Goal: Information Seeking & Learning: Understand process/instructions

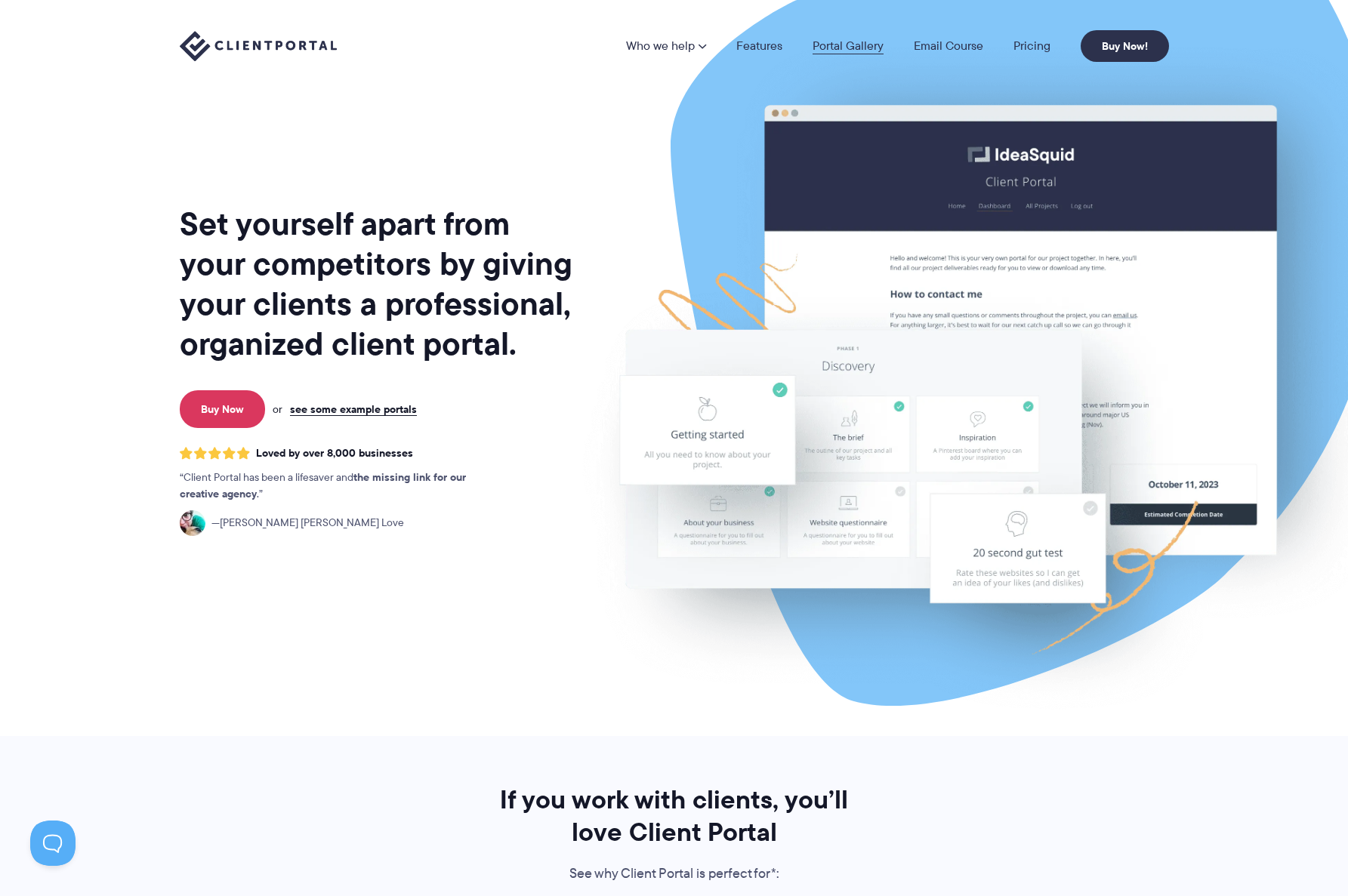
click at [867, 45] on link "Portal Gallery" at bounding box center [848, 45] width 71 height 12
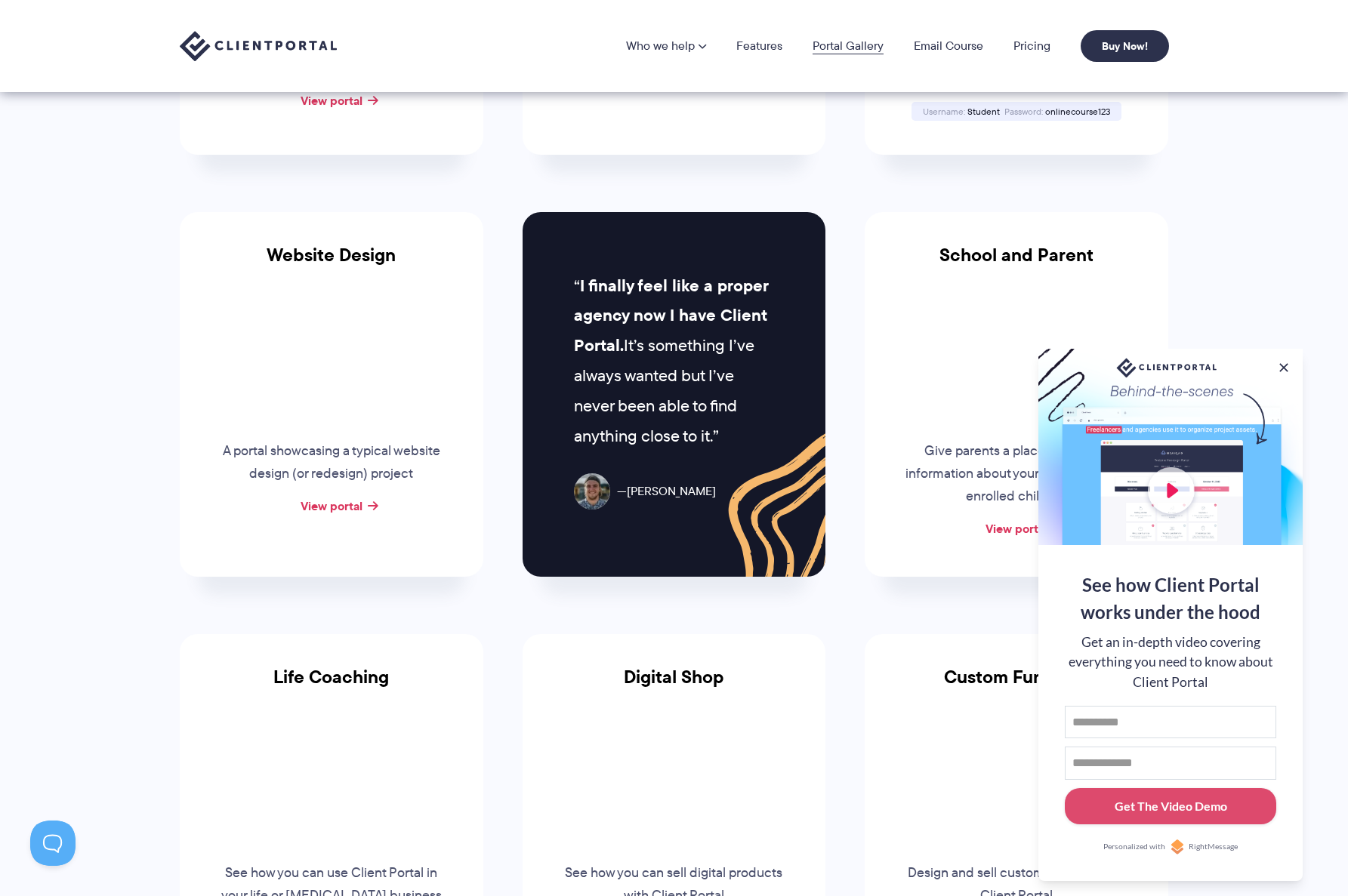
scroll to position [563, 0]
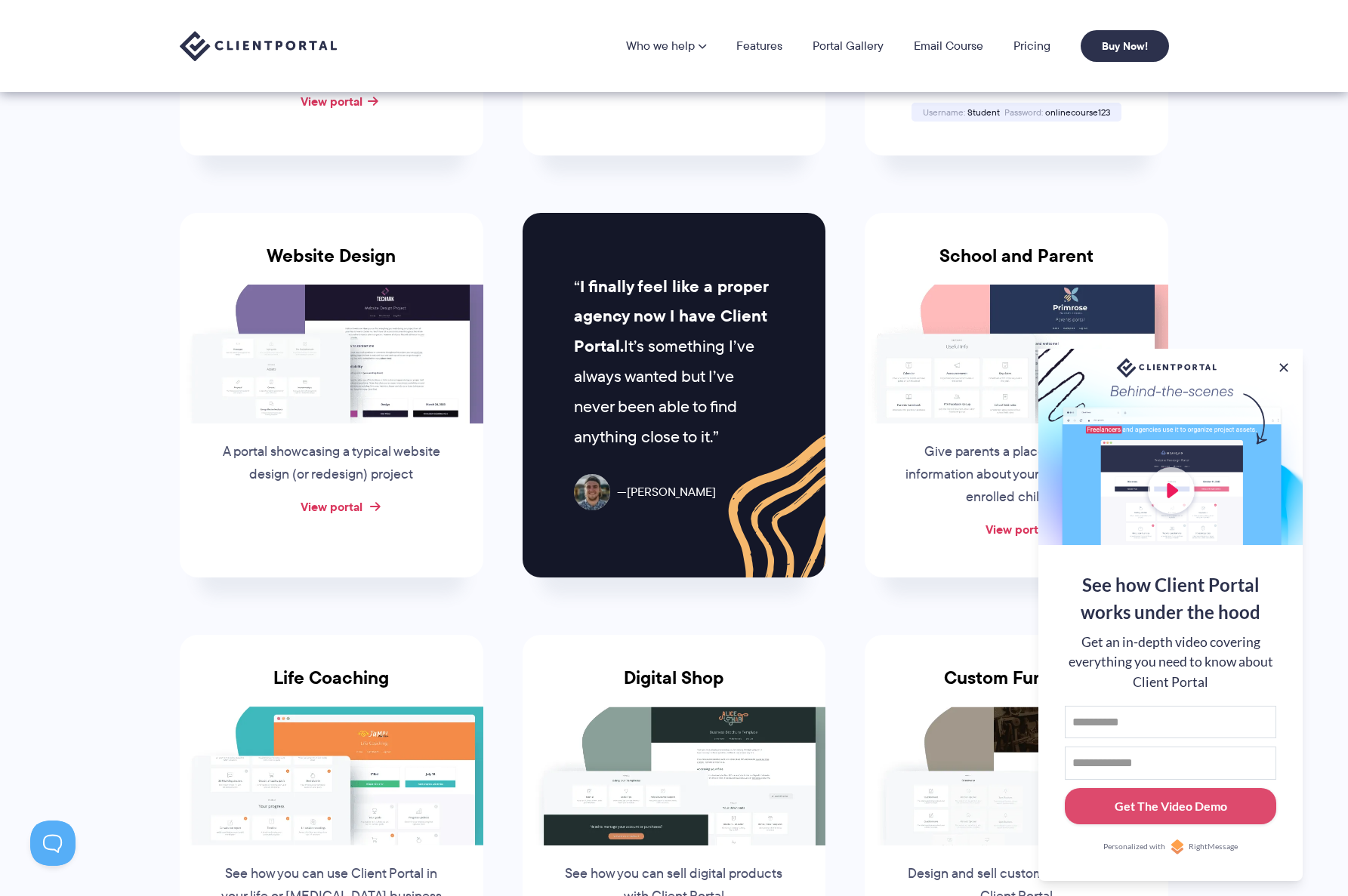
click at [348, 505] on link "View portal" at bounding box center [331, 506] width 62 height 18
click at [1279, 363] on button at bounding box center [1284, 367] width 18 height 18
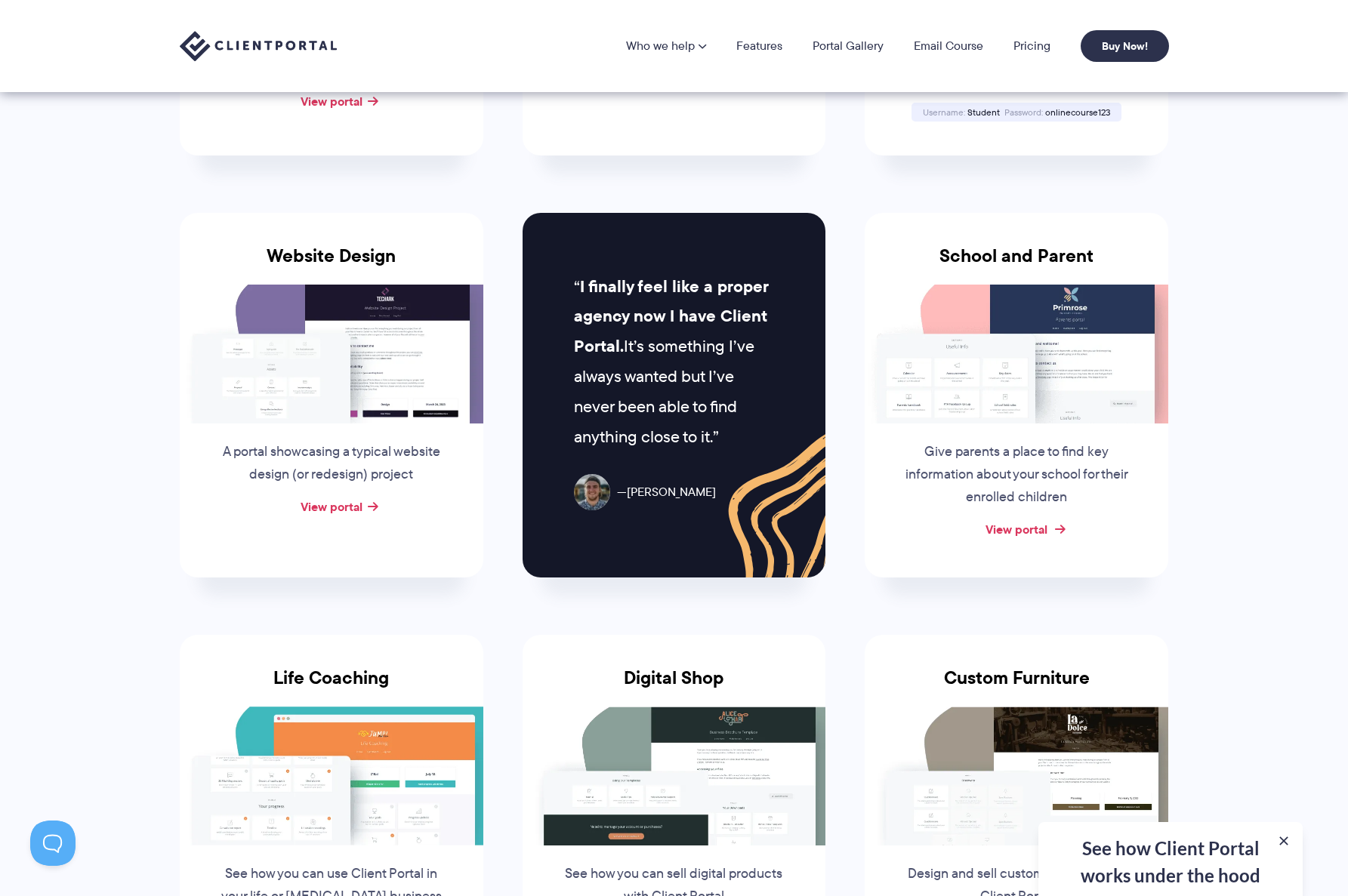
click at [1024, 526] on link "View portal" at bounding box center [1016, 529] width 62 height 18
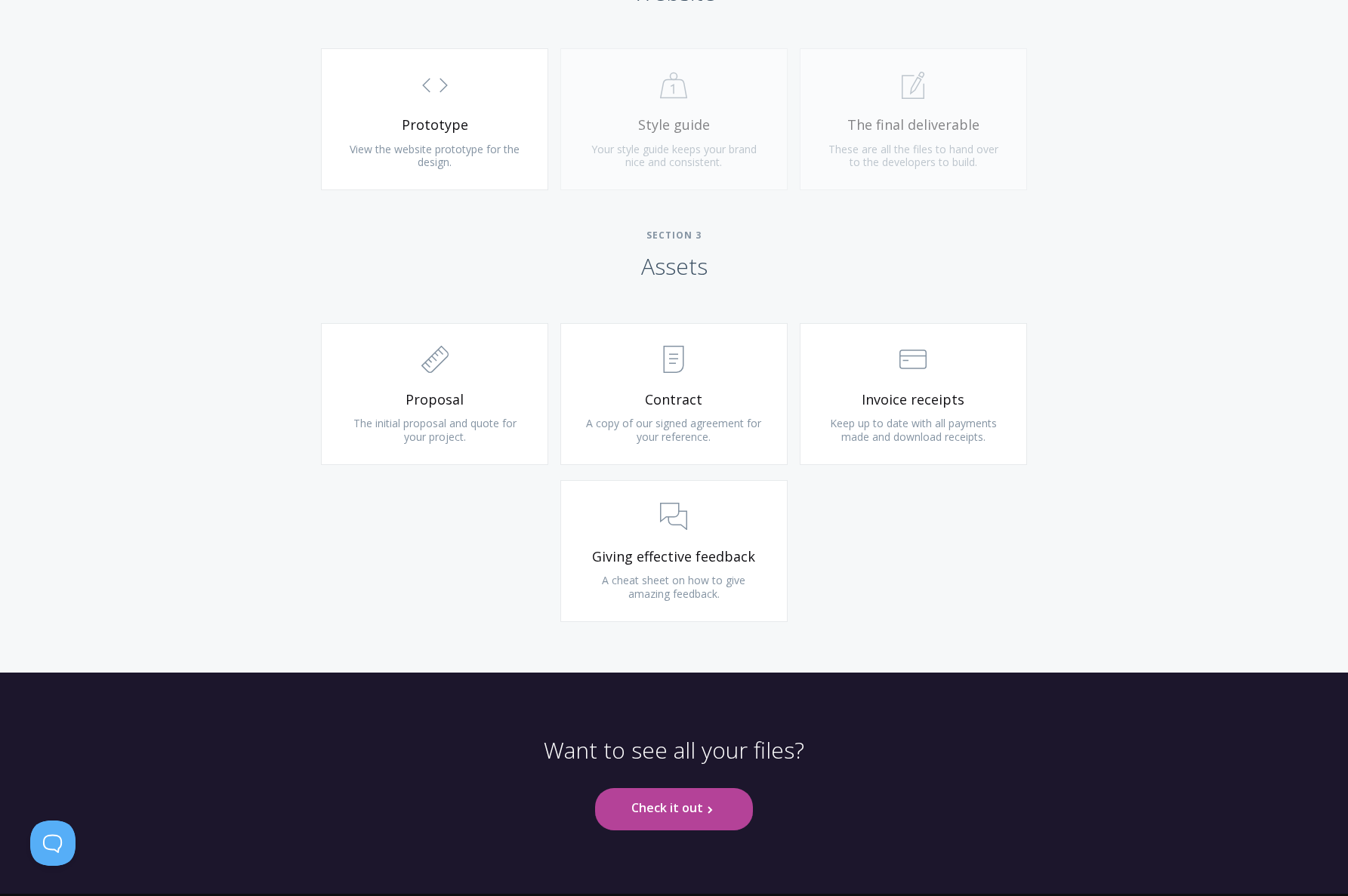
scroll to position [1423, 0]
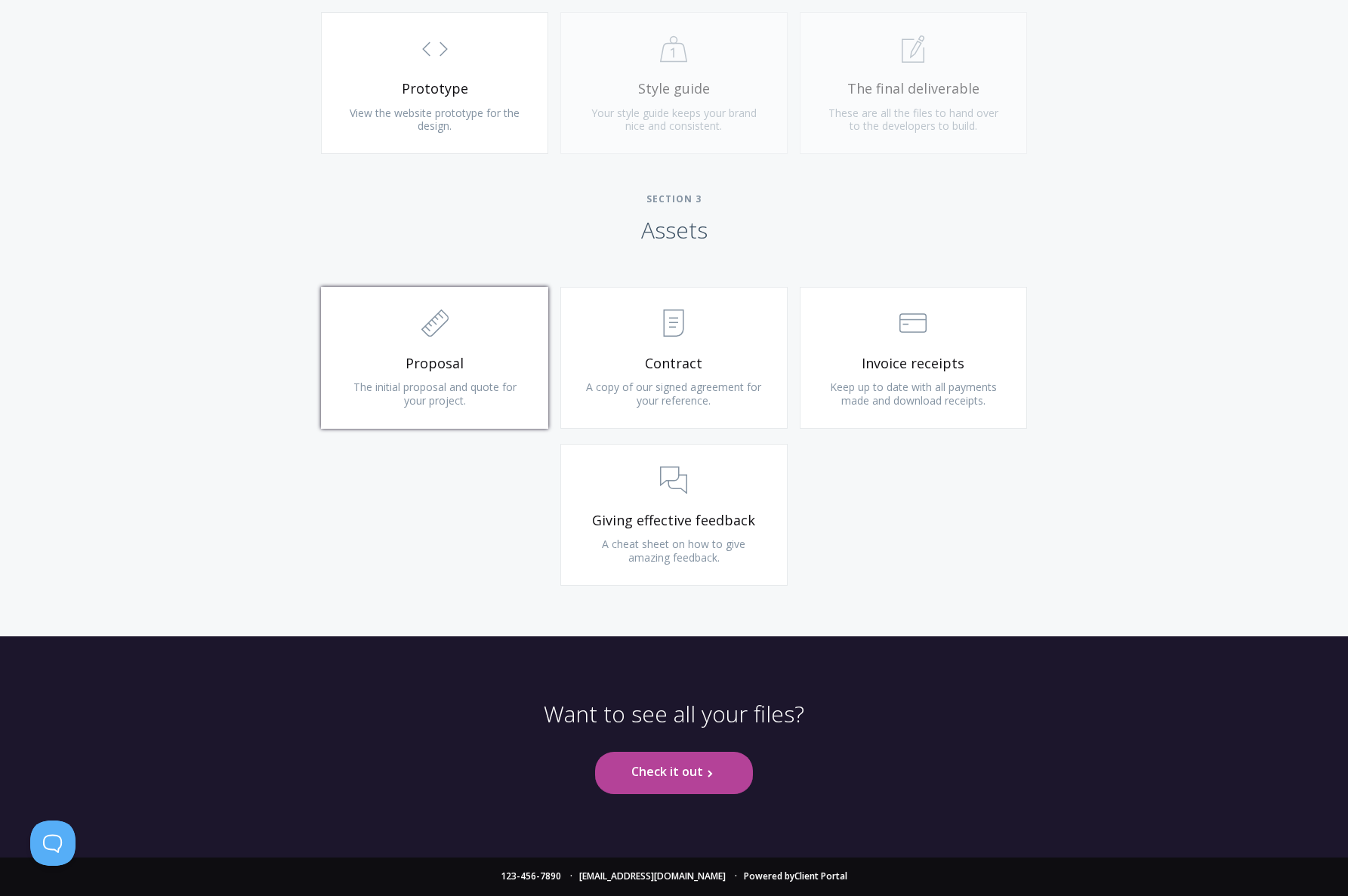
click at [505, 325] on span ".st0{fill:none;stroke:#000000;stroke-width:2;stroke-miterlimit:10;} 2. Design -…" at bounding box center [434, 325] width 180 height 46
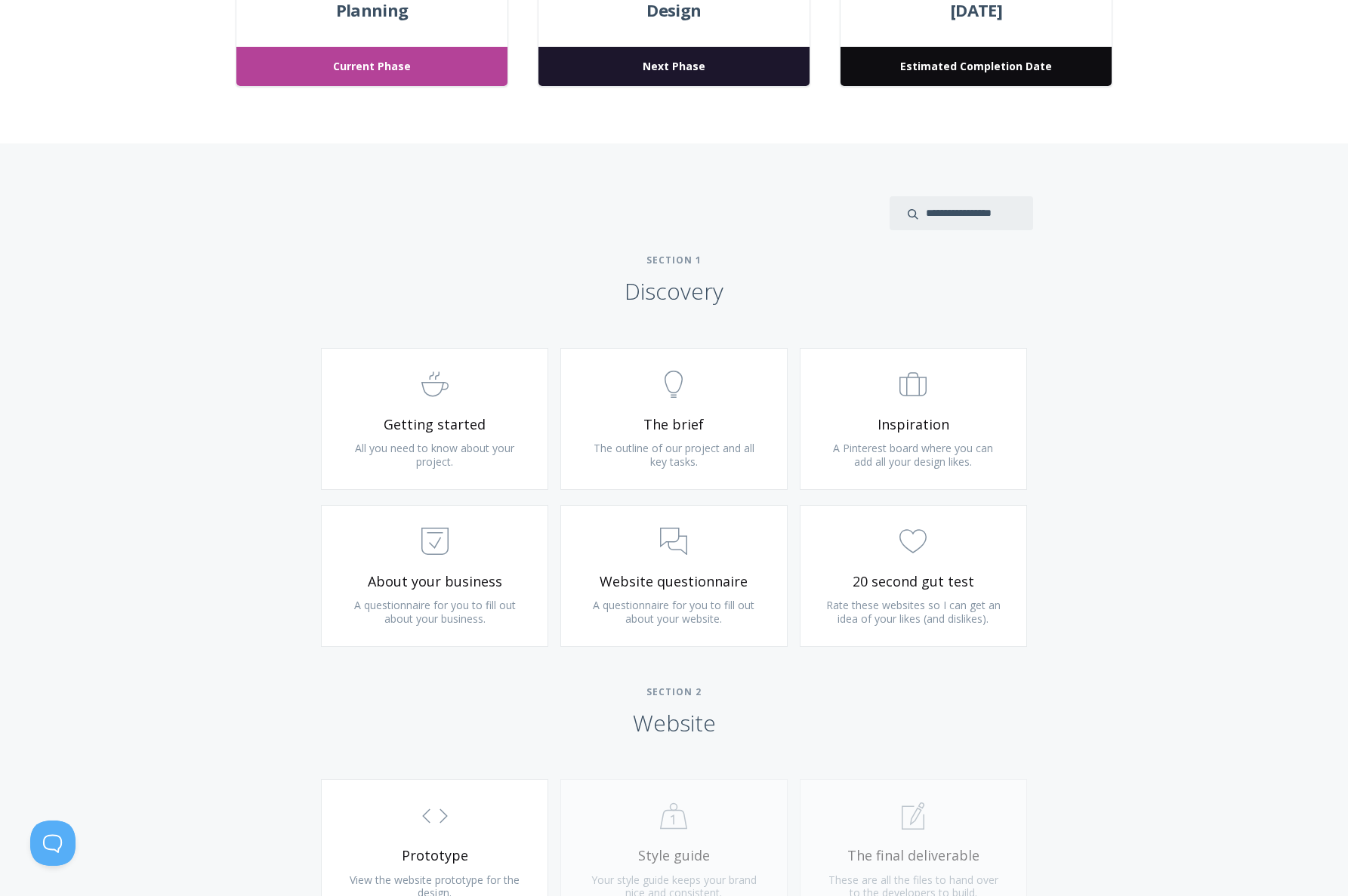
scroll to position [435, 0]
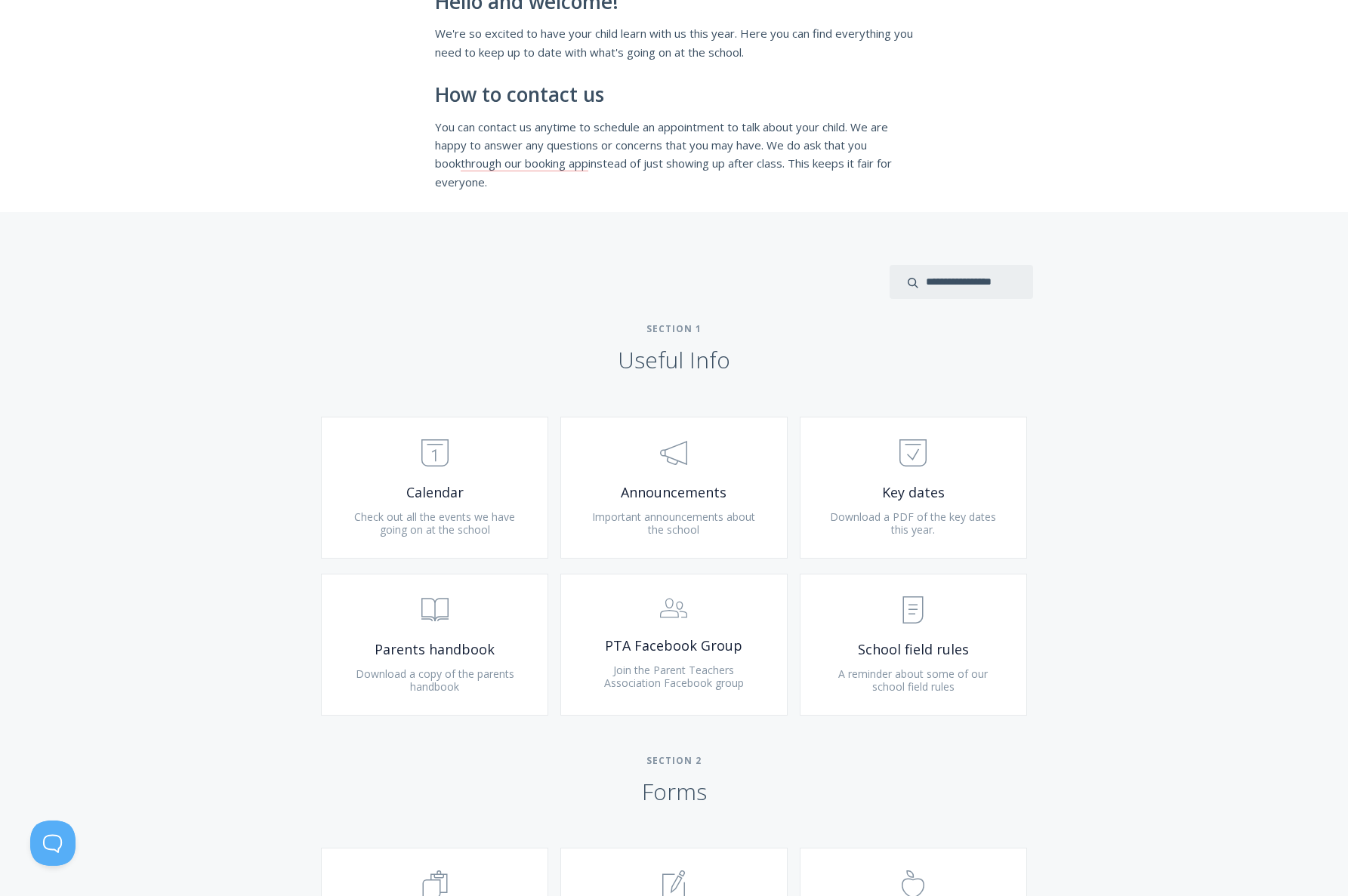
scroll to position [723, 0]
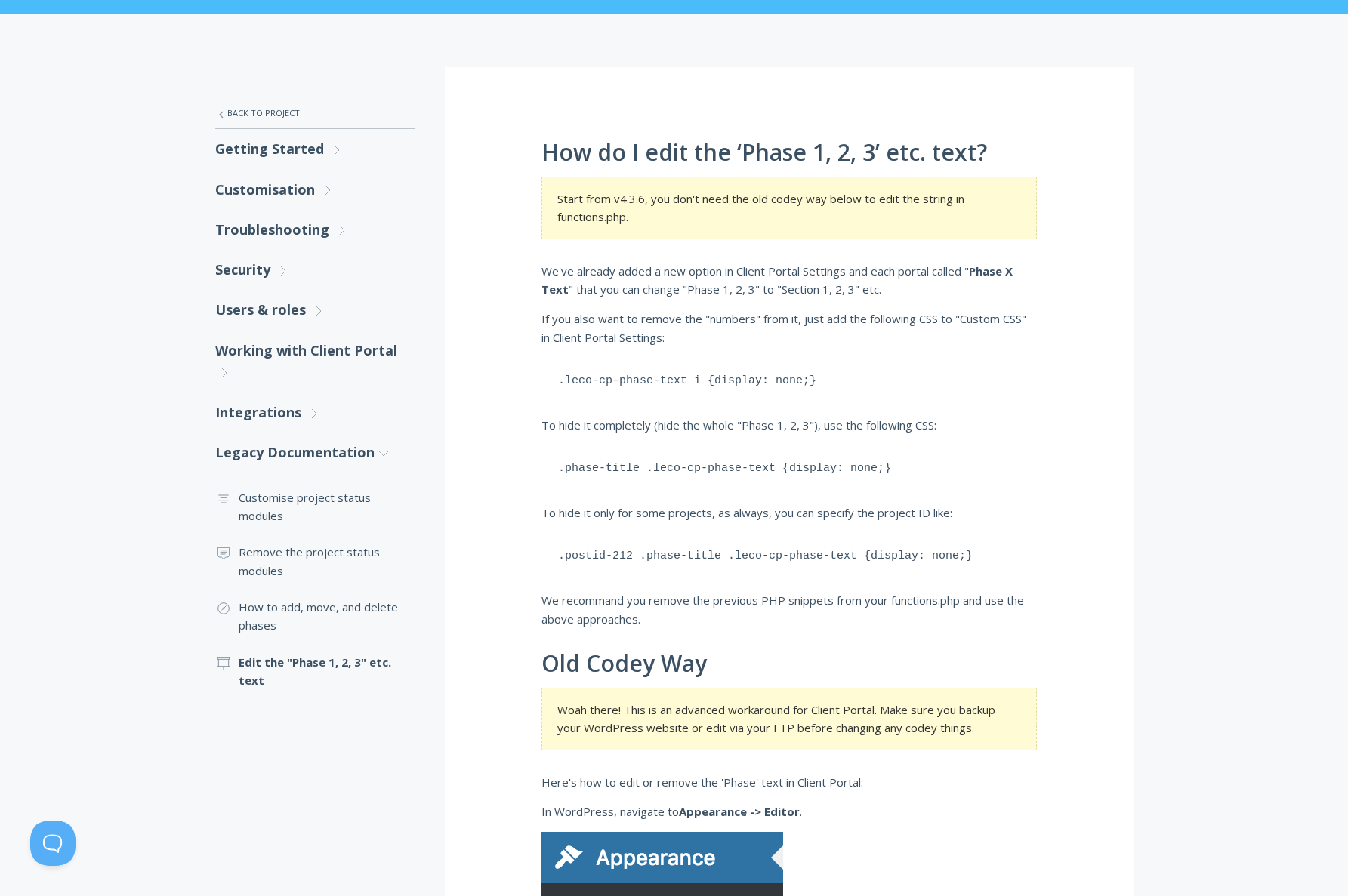
scroll to position [194, 0]
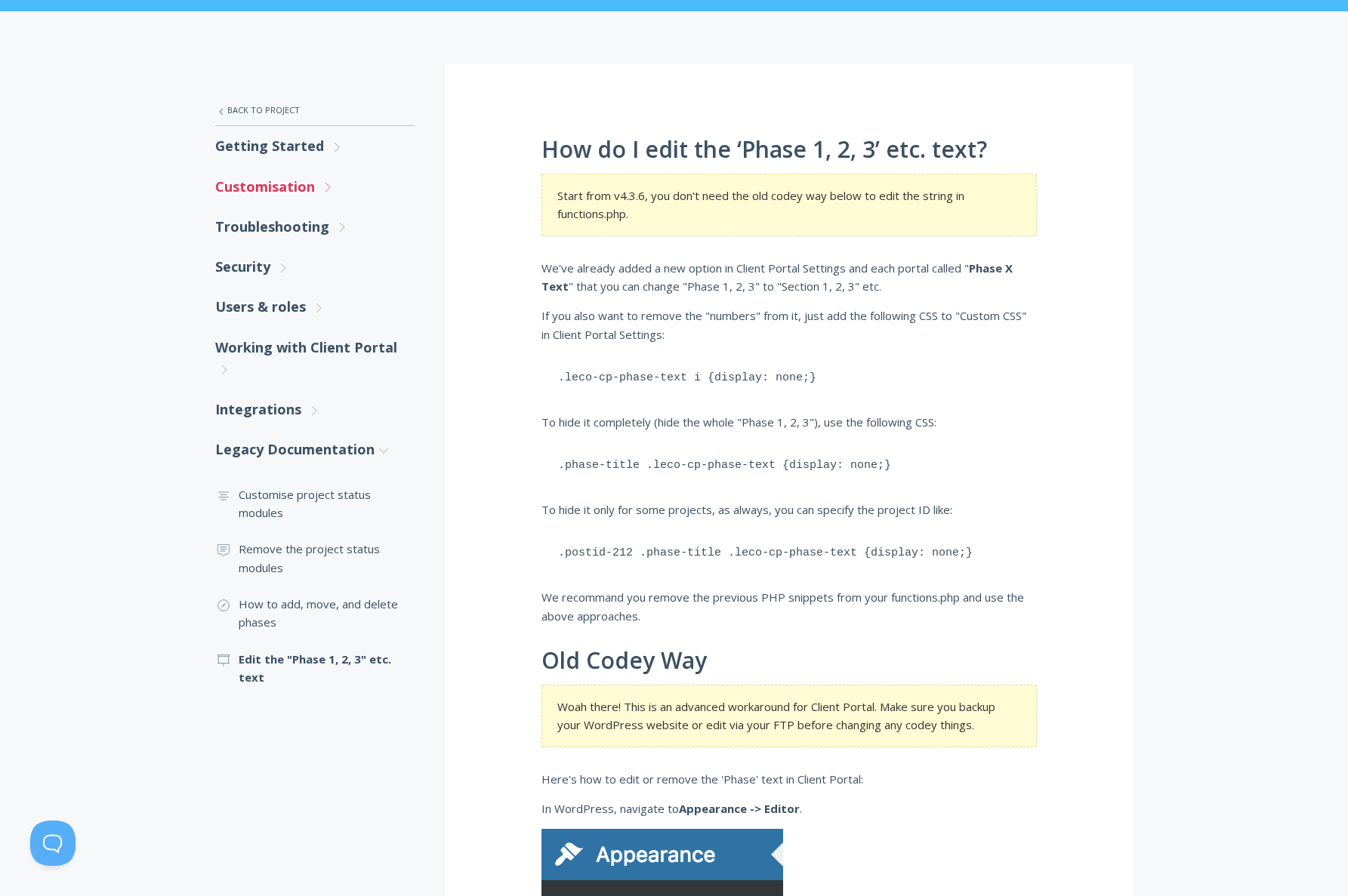
click at [254, 193] on link "Customisation .st0{fill:none;stroke:#000000;stroke-width:2;stroke-miterlimit:10…" at bounding box center [315, 187] width 199 height 40
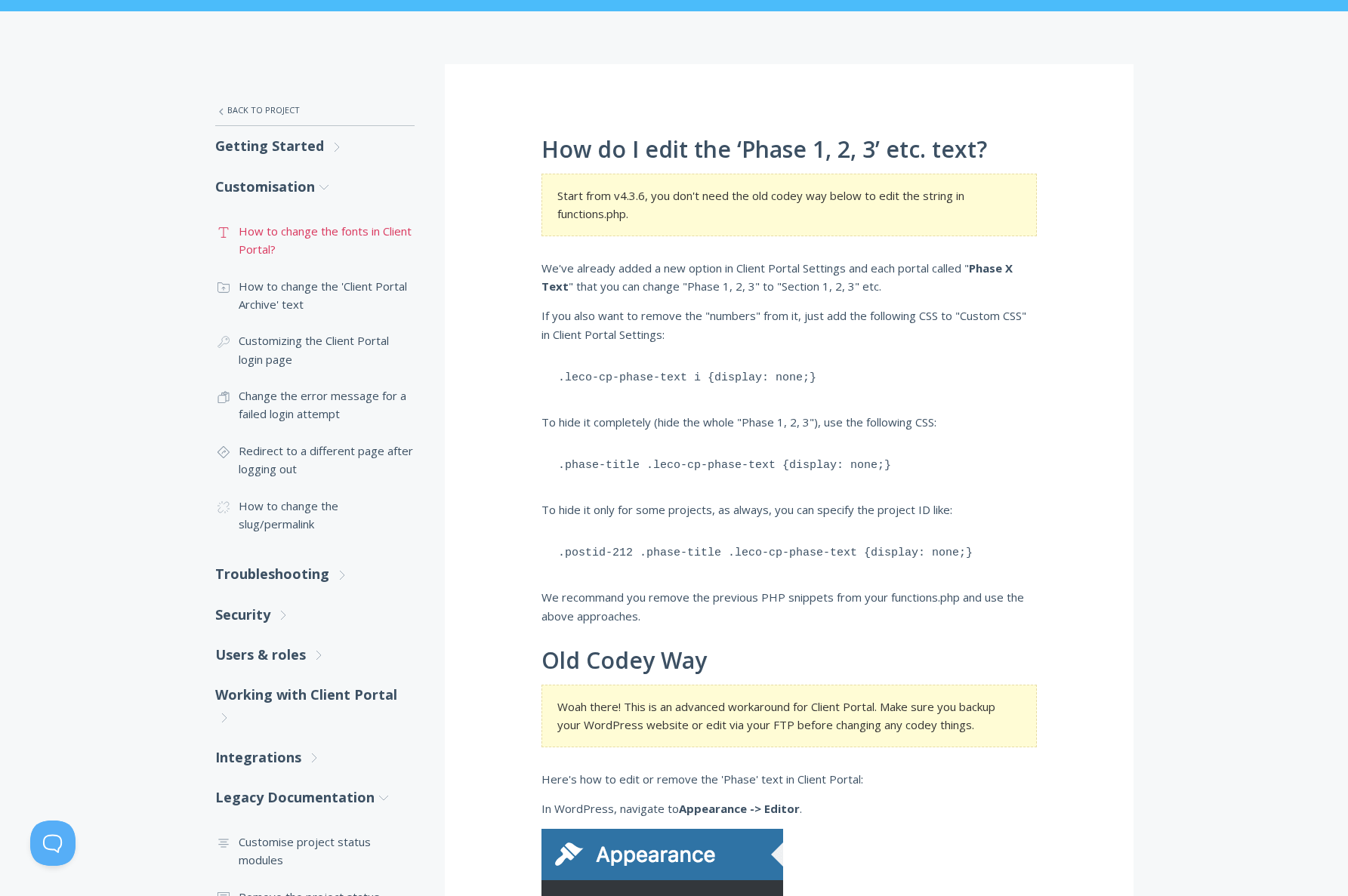
click at [318, 237] on link ".st0{fill:none;stroke:#000000;stroke-width:2;stroke-miterlimit:10;} Untitled-16…" at bounding box center [315, 240] width 199 height 55
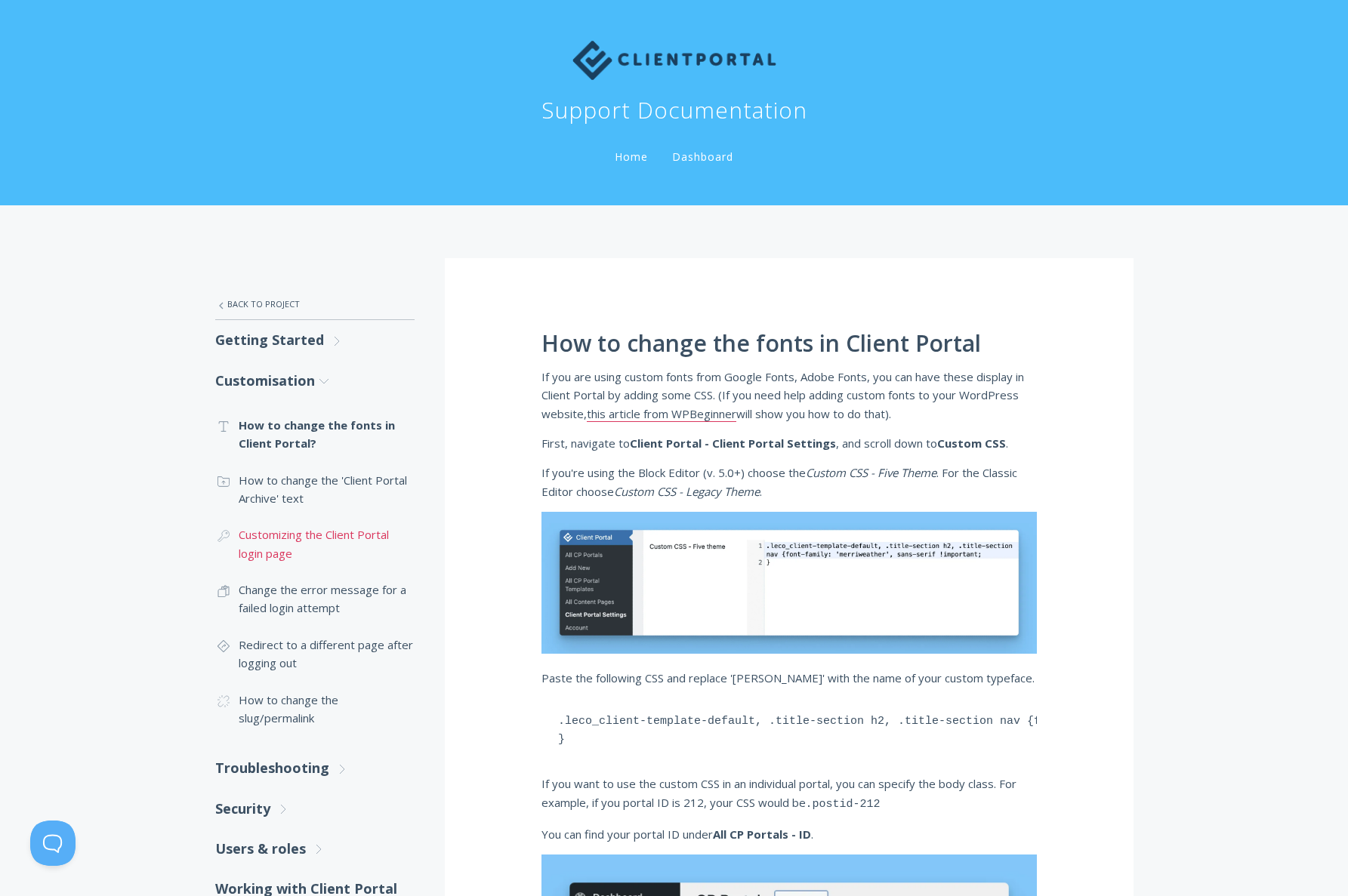
click at [284, 541] on link ".cls-1{fill:none;stroke:#000;stroke-miterlimit:10;stroke-width:2px;} 1. General…" at bounding box center [315, 543] width 199 height 55
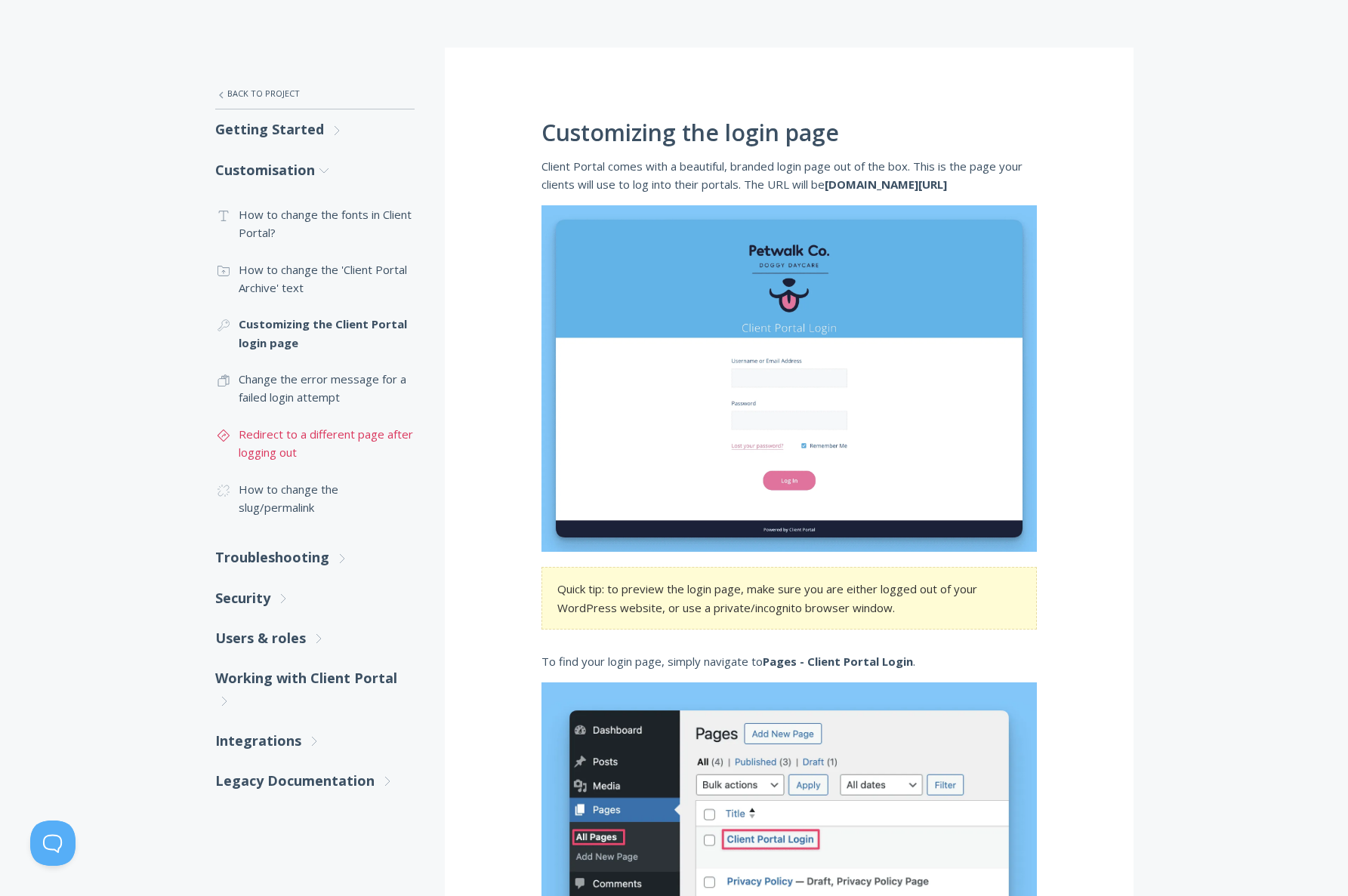
scroll to position [212, 0]
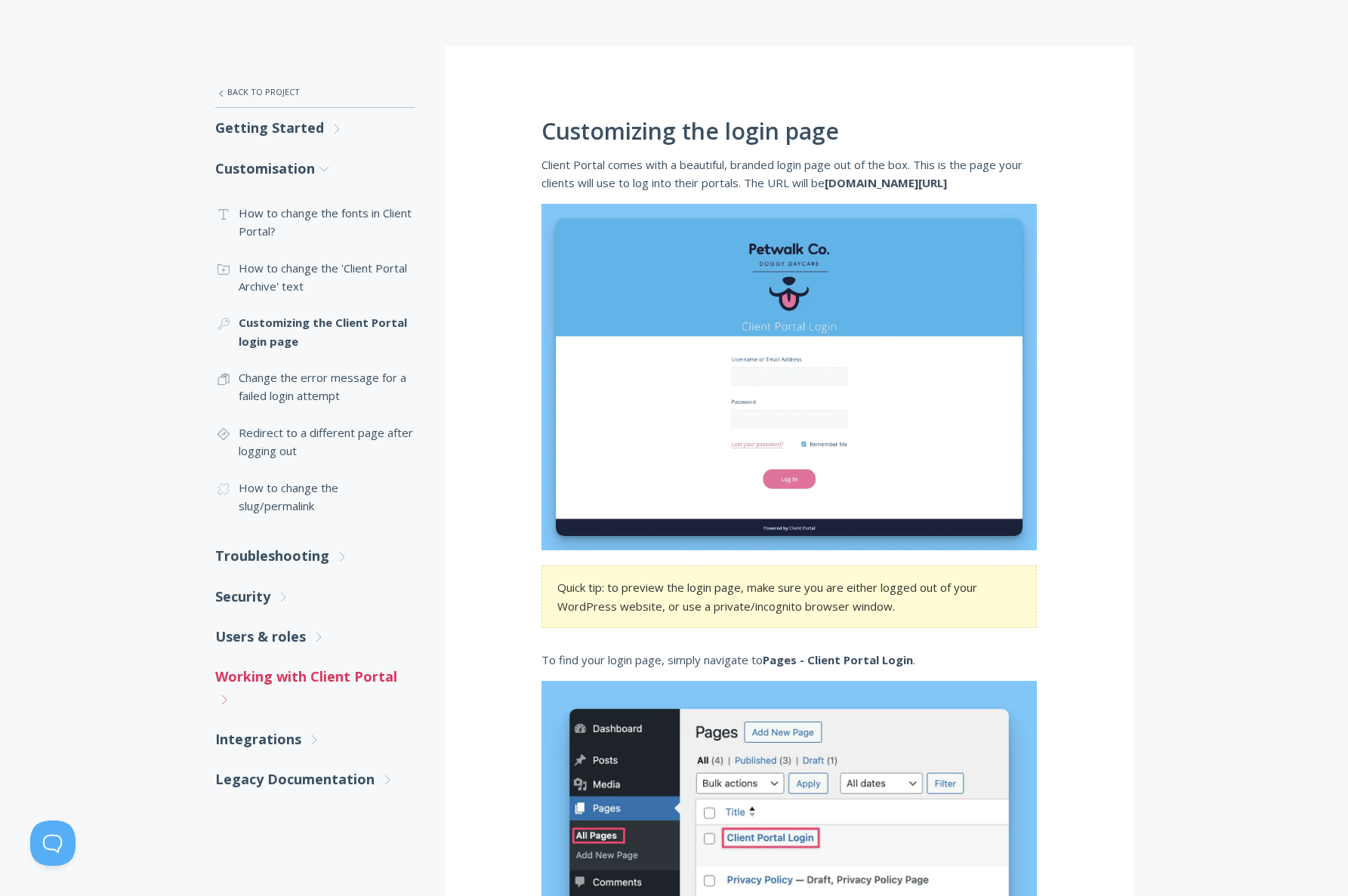
click at [330, 677] on link "Working with Client Portal .st0{fill:none;stroke:#000000;stroke-width:2;stroke-…" at bounding box center [315, 688] width 199 height 63
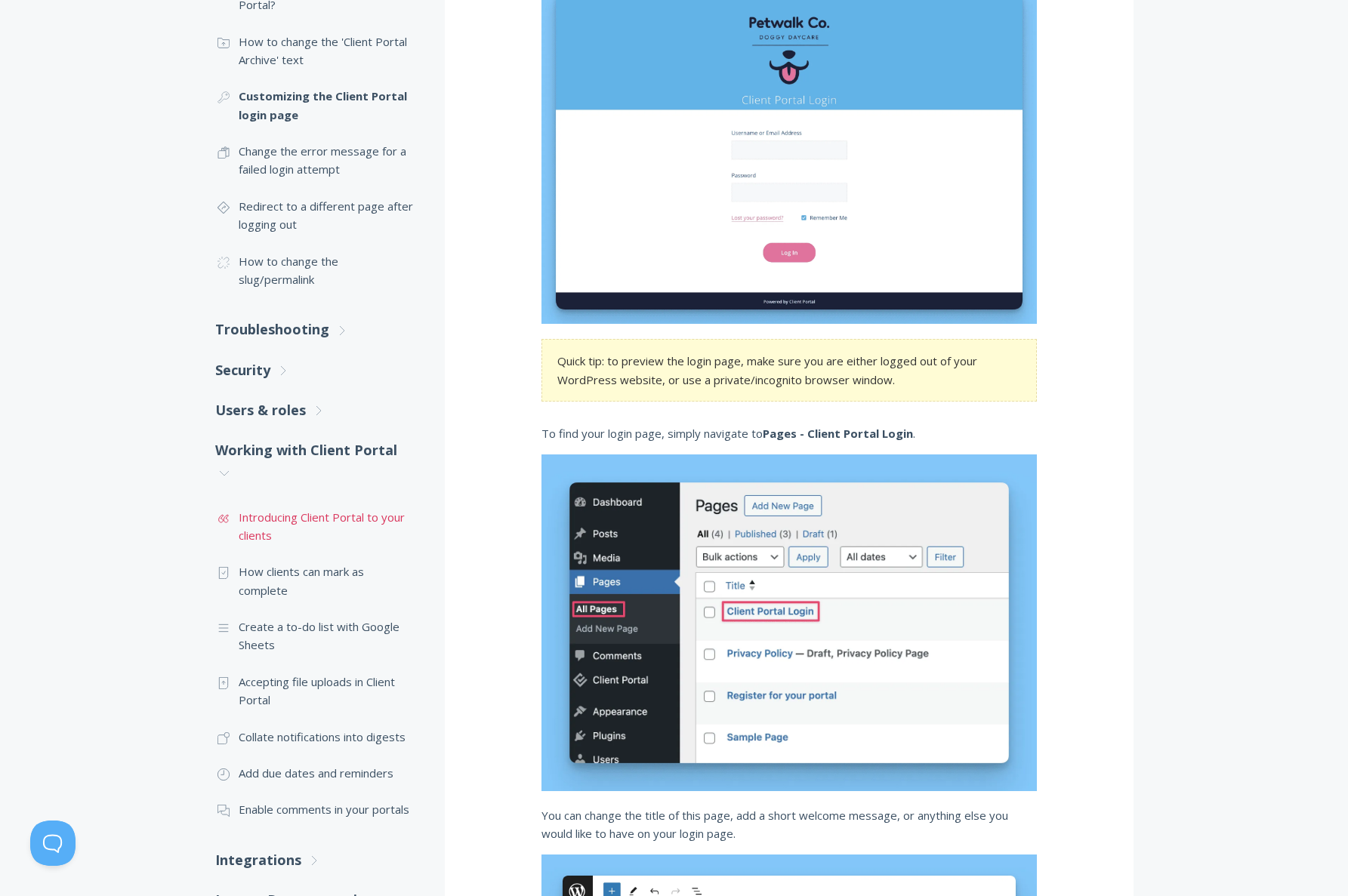
scroll to position [442, 0]
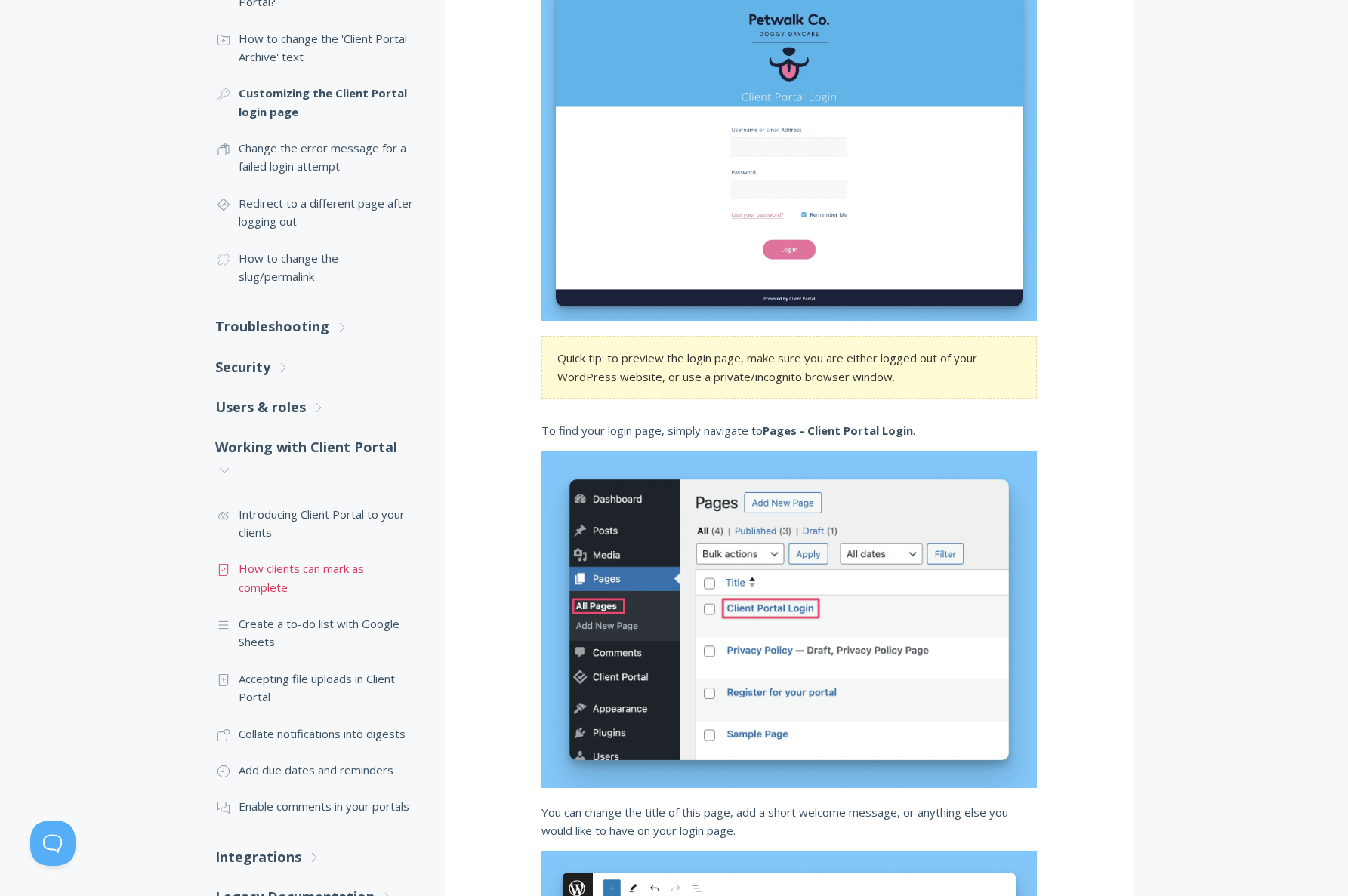
click at [282, 573] on link ".st0{fill:none;stroke:#000000;stroke-width:2;stroke-miterlimit:10;} Untitled-15…" at bounding box center [315, 577] width 199 height 55
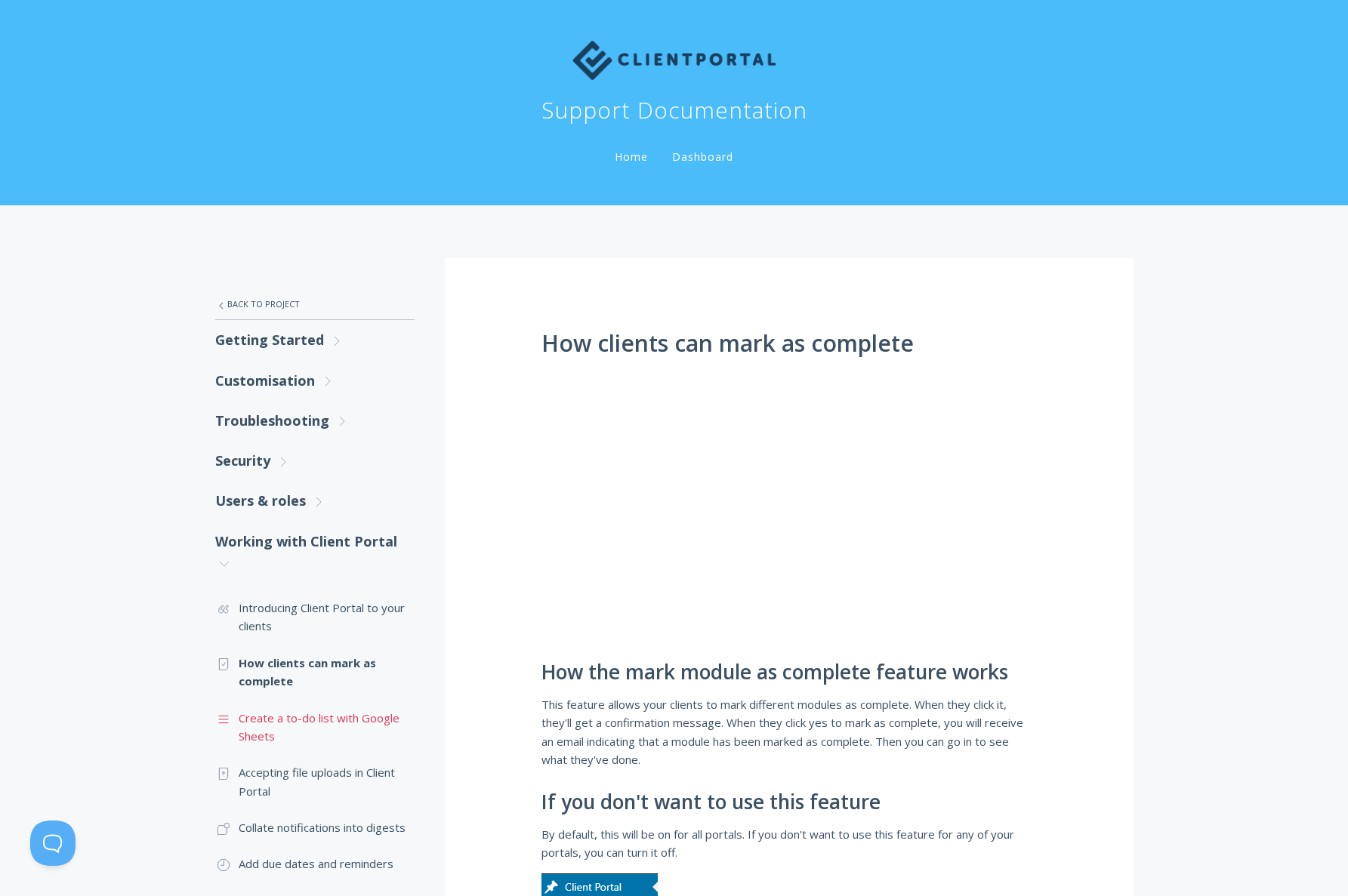
click at [286, 719] on link ".st0{fill:none;stroke:#000000;stroke-width:2;stroke-miterlimit:10;} Untitled-16…" at bounding box center [315, 727] width 199 height 55
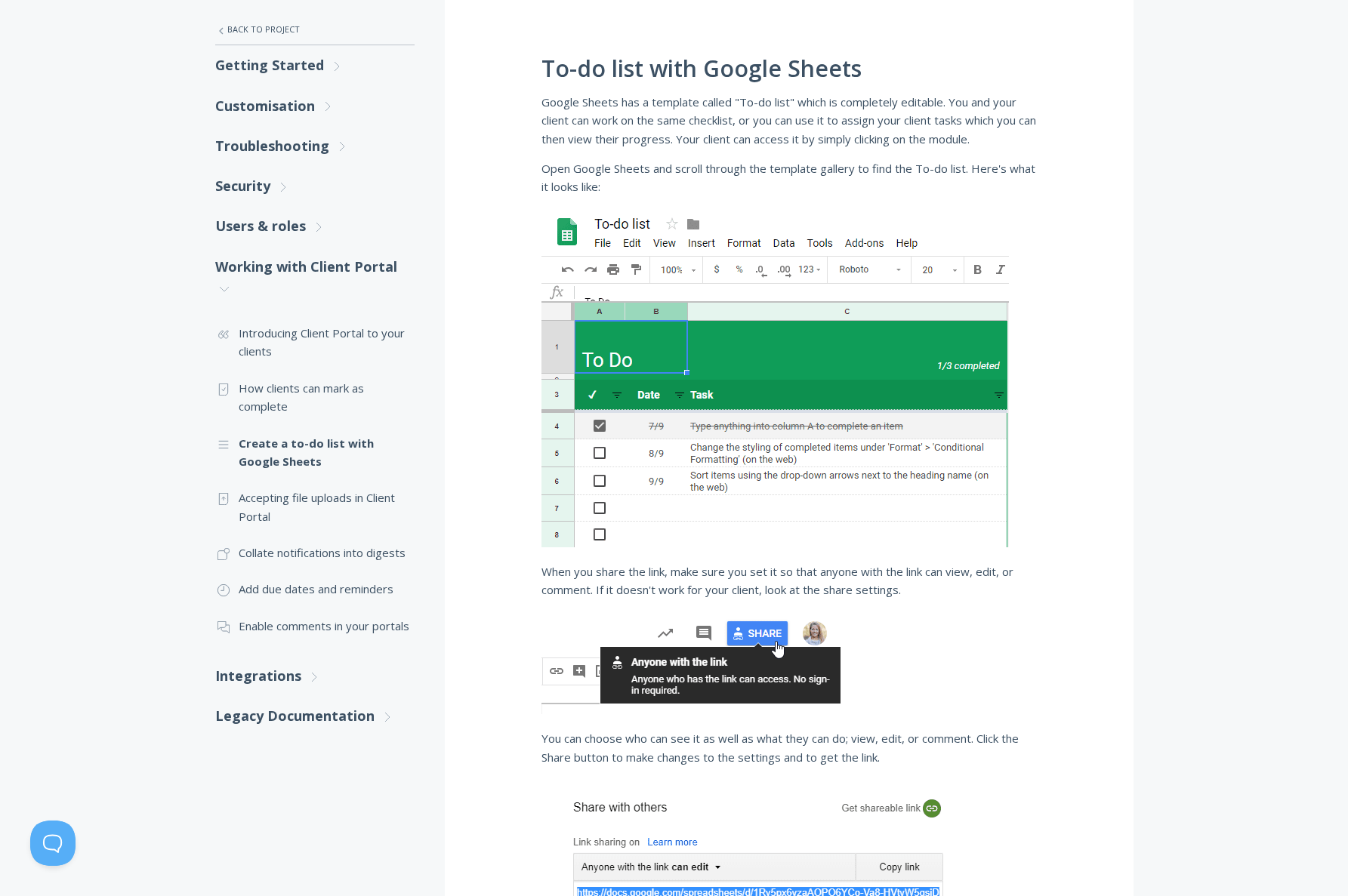
scroll to position [259, 0]
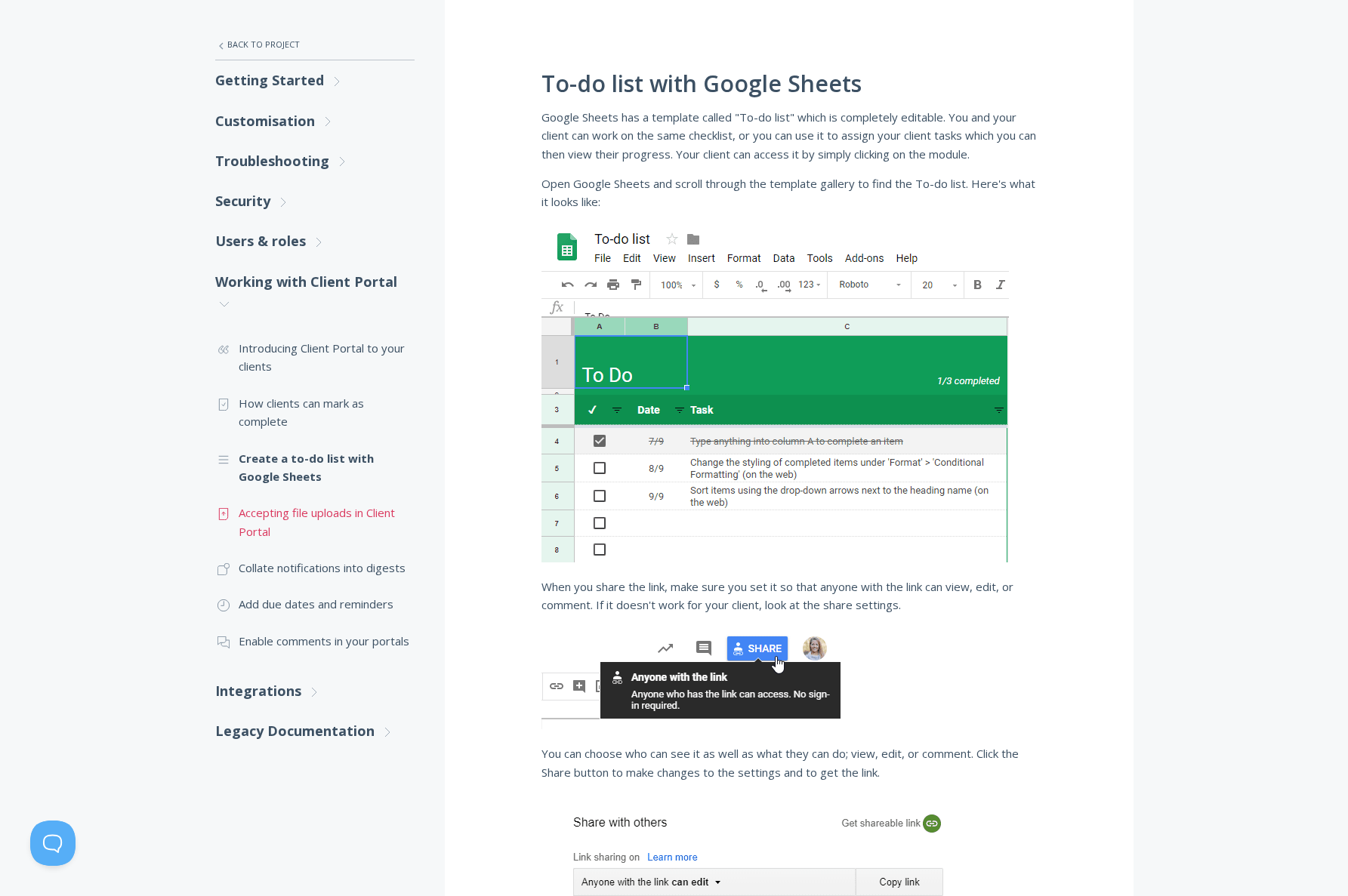
click at [354, 513] on link ".st0{fill:none;stroke:#000000;stroke-width:2;stroke-miterlimit:10;} Untitled-15…" at bounding box center [315, 522] width 199 height 55
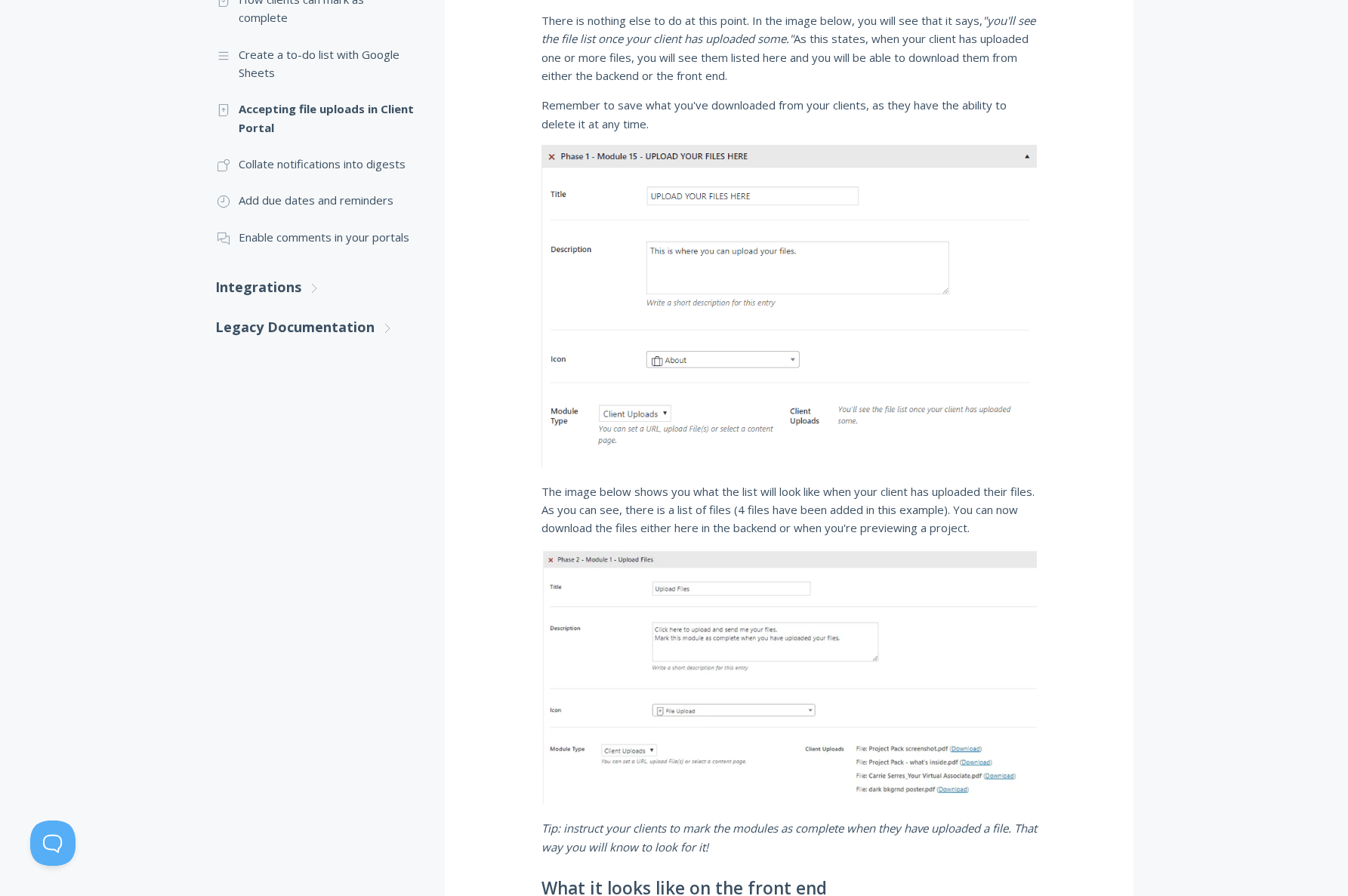
scroll to position [420, 0]
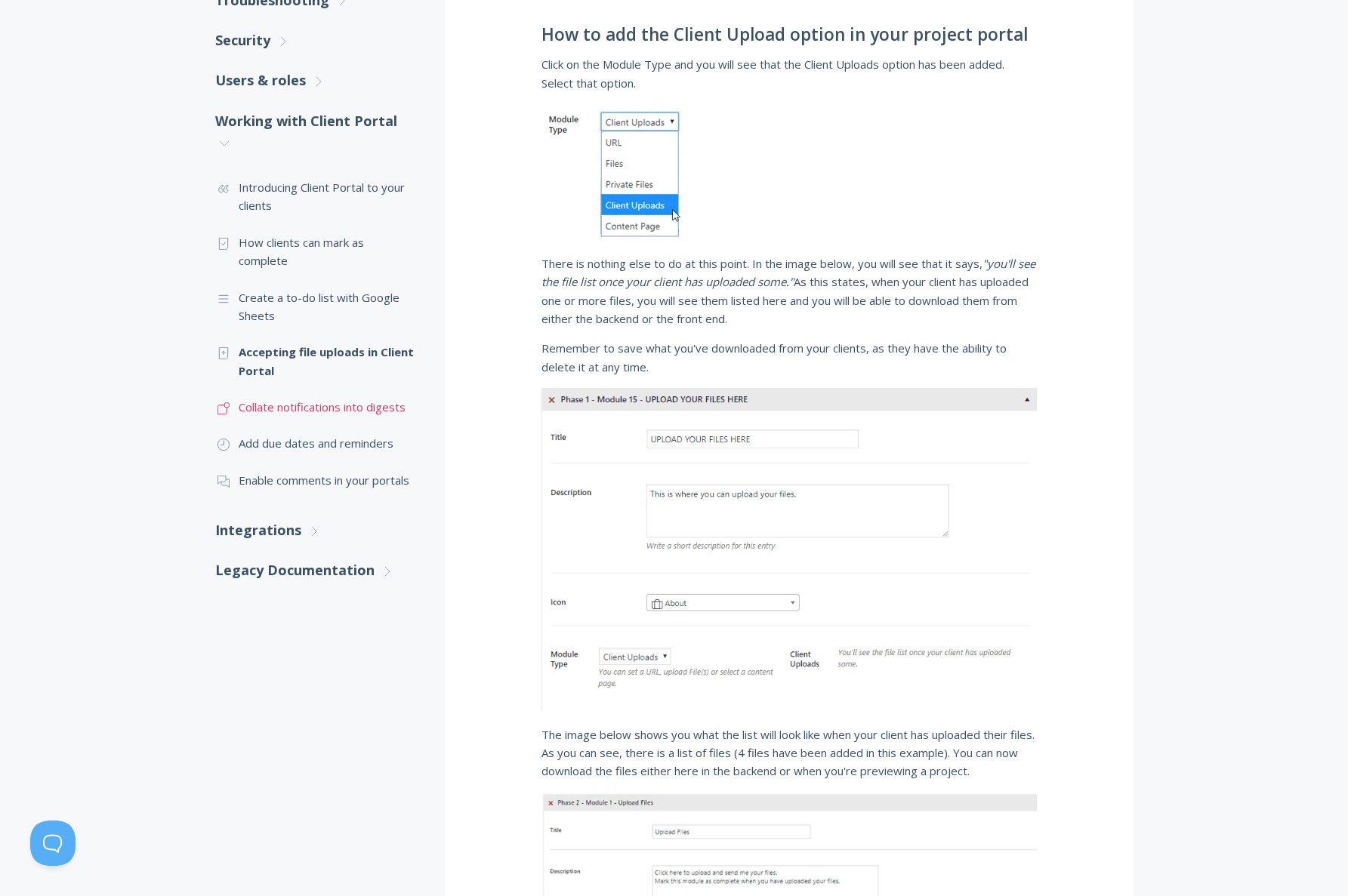
click at [293, 408] on link ".st0{fill:none;stroke:#000000;stroke-width:2;stroke-miterlimit:10;} Untitled-17…" at bounding box center [315, 407] width 199 height 36
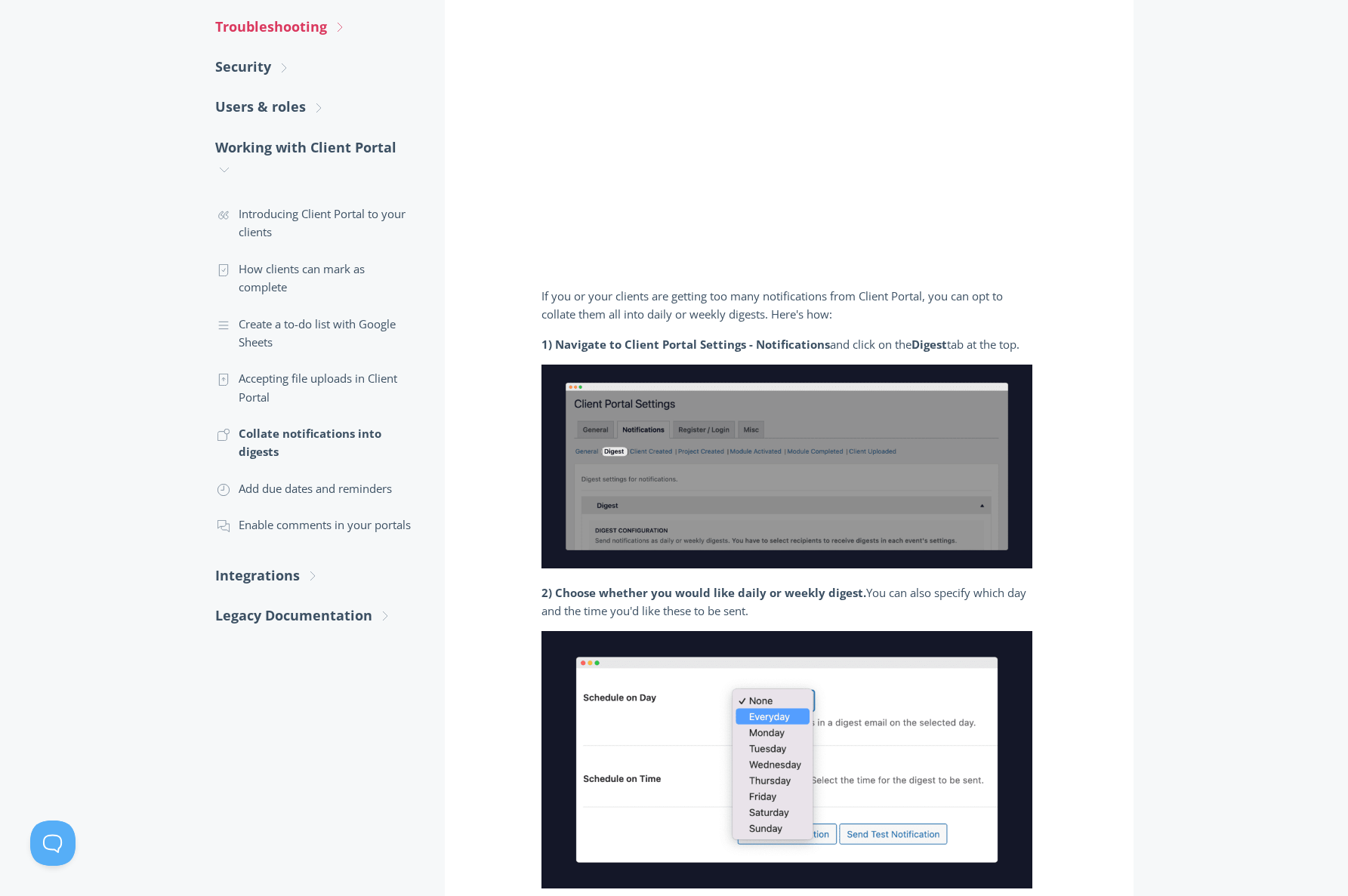
scroll to position [391, 0]
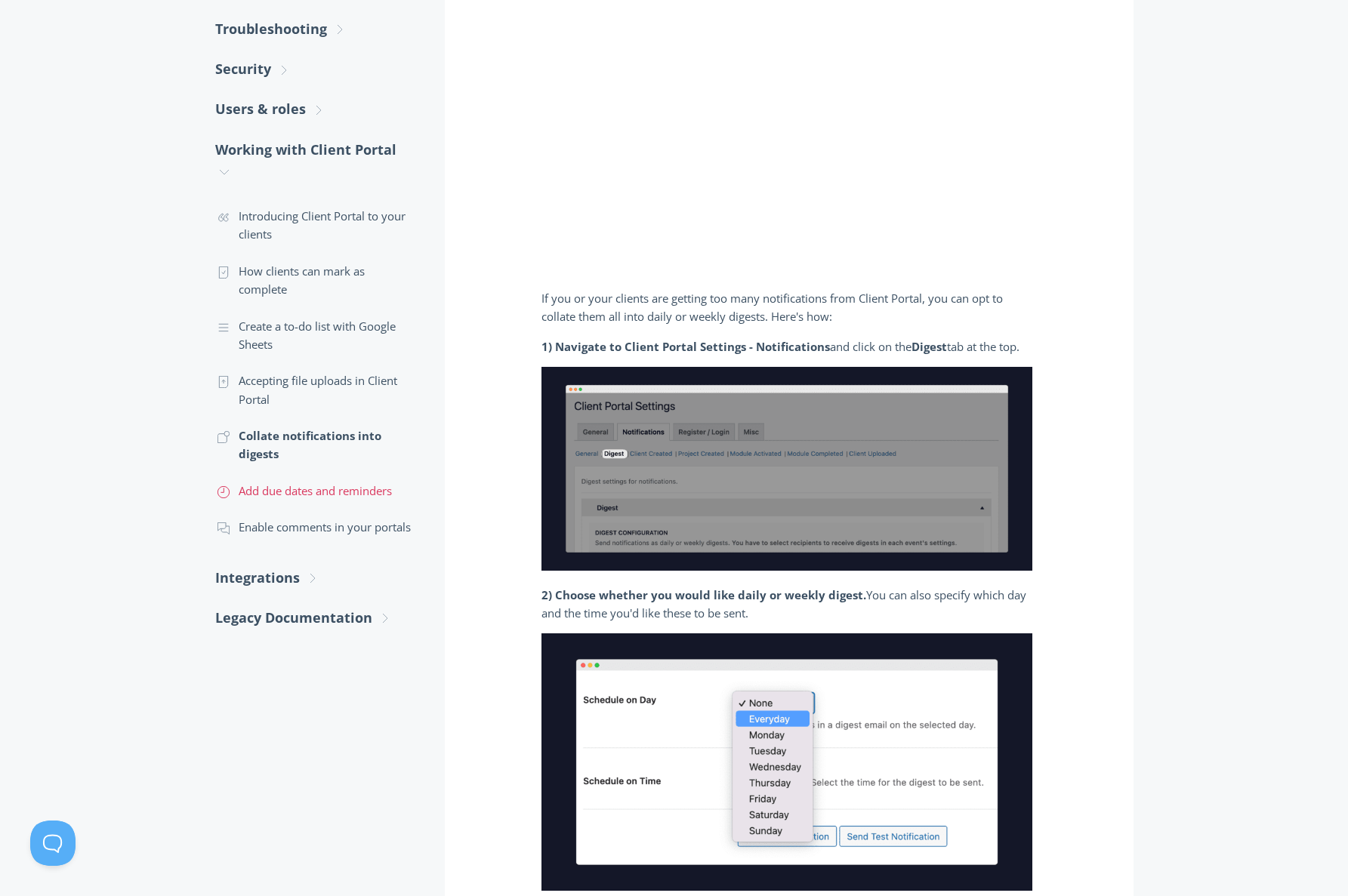
click at [292, 494] on link ".st0{fill:none;stroke:#000000;stroke-width:2;stroke-miterlimit:10;} Untitled-18…" at bounding box center [315, 491] width 199 height 36
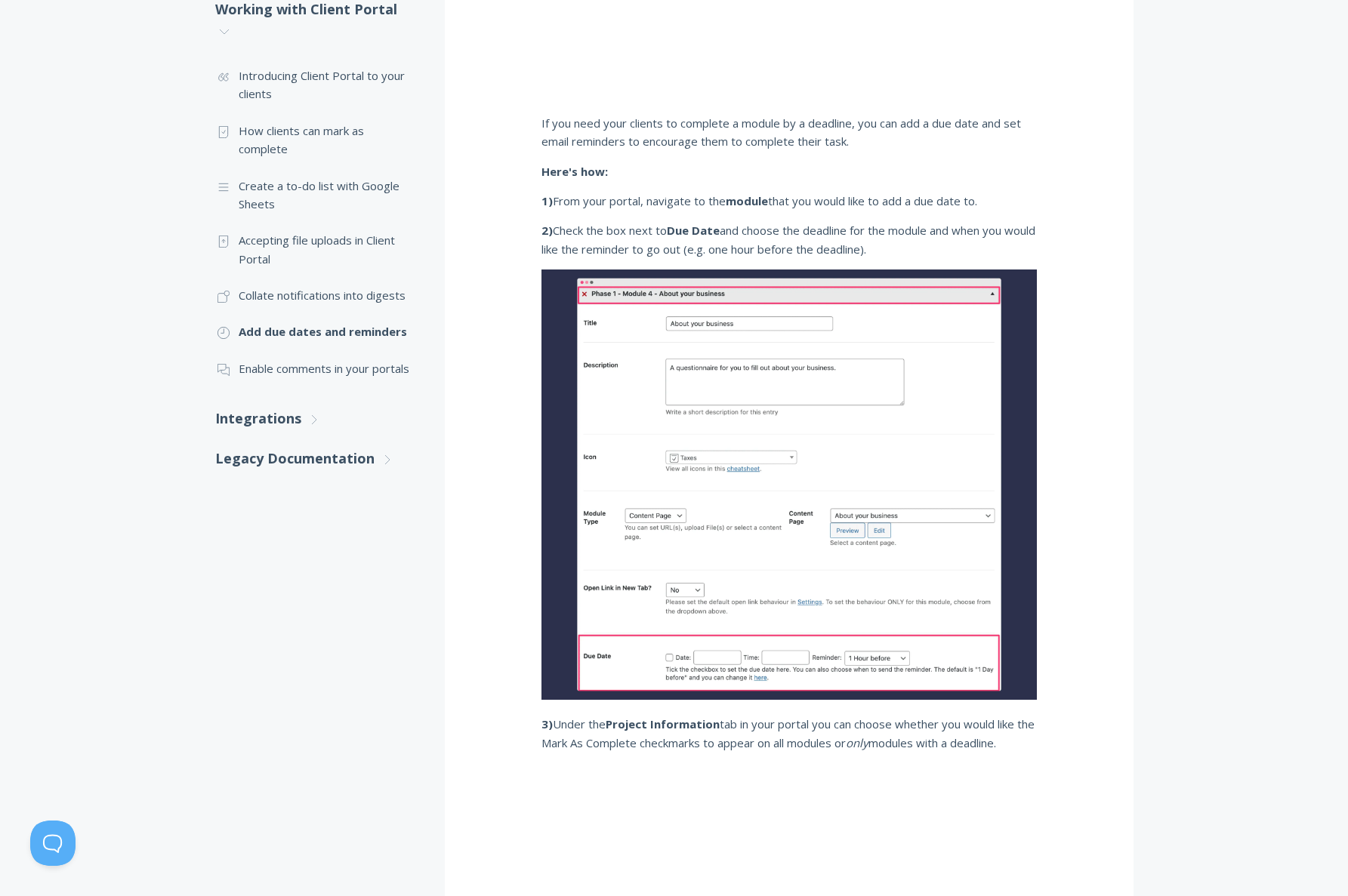
scroll to position [381, 0]
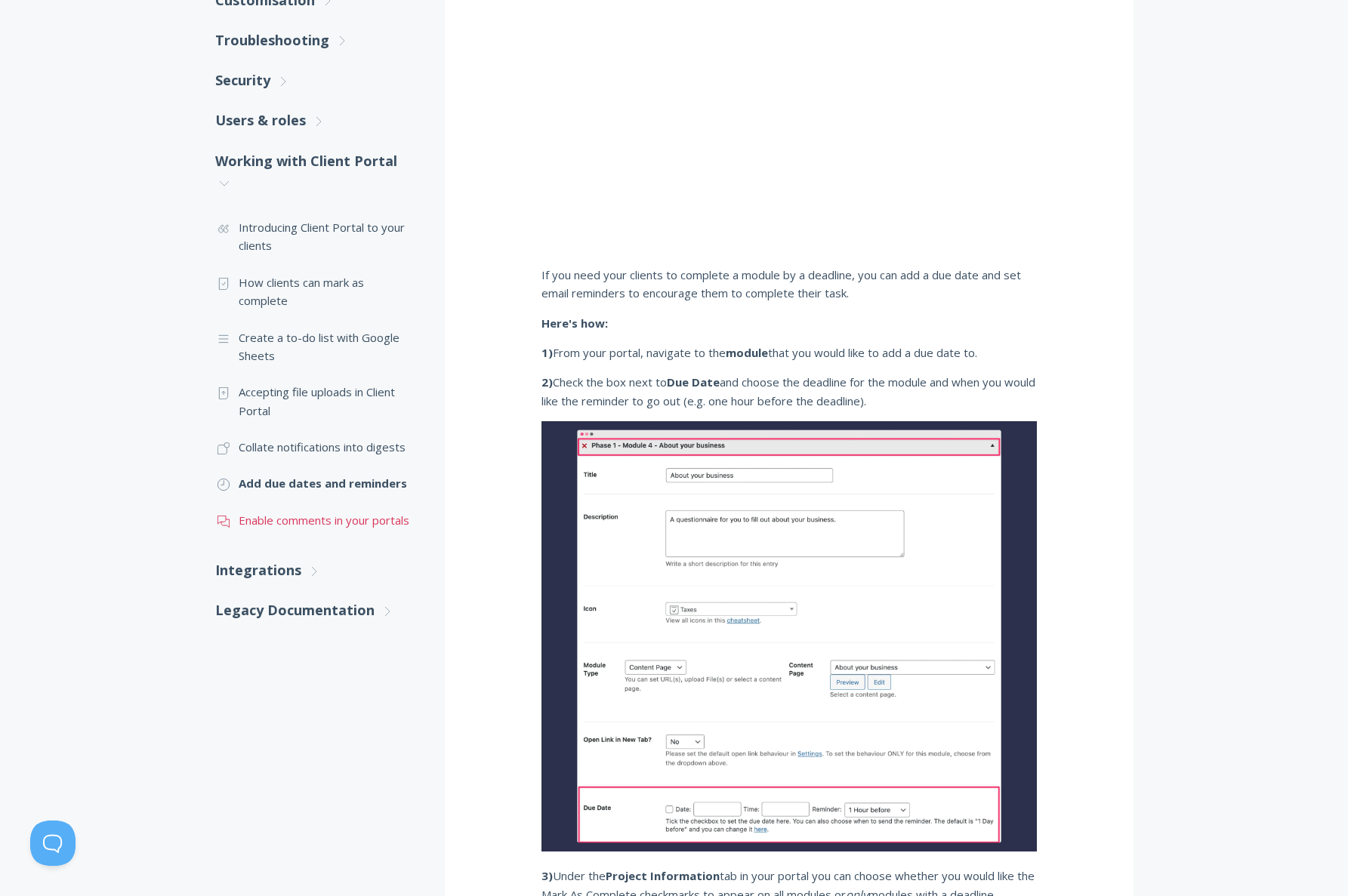
click at [302, 524] on link ".st0{fill:none;stroke:#000000;stroke-width:2;stroke-miterlimit:10;} 3. Communic…" at bounding box center [315, 520] width 199 height 36
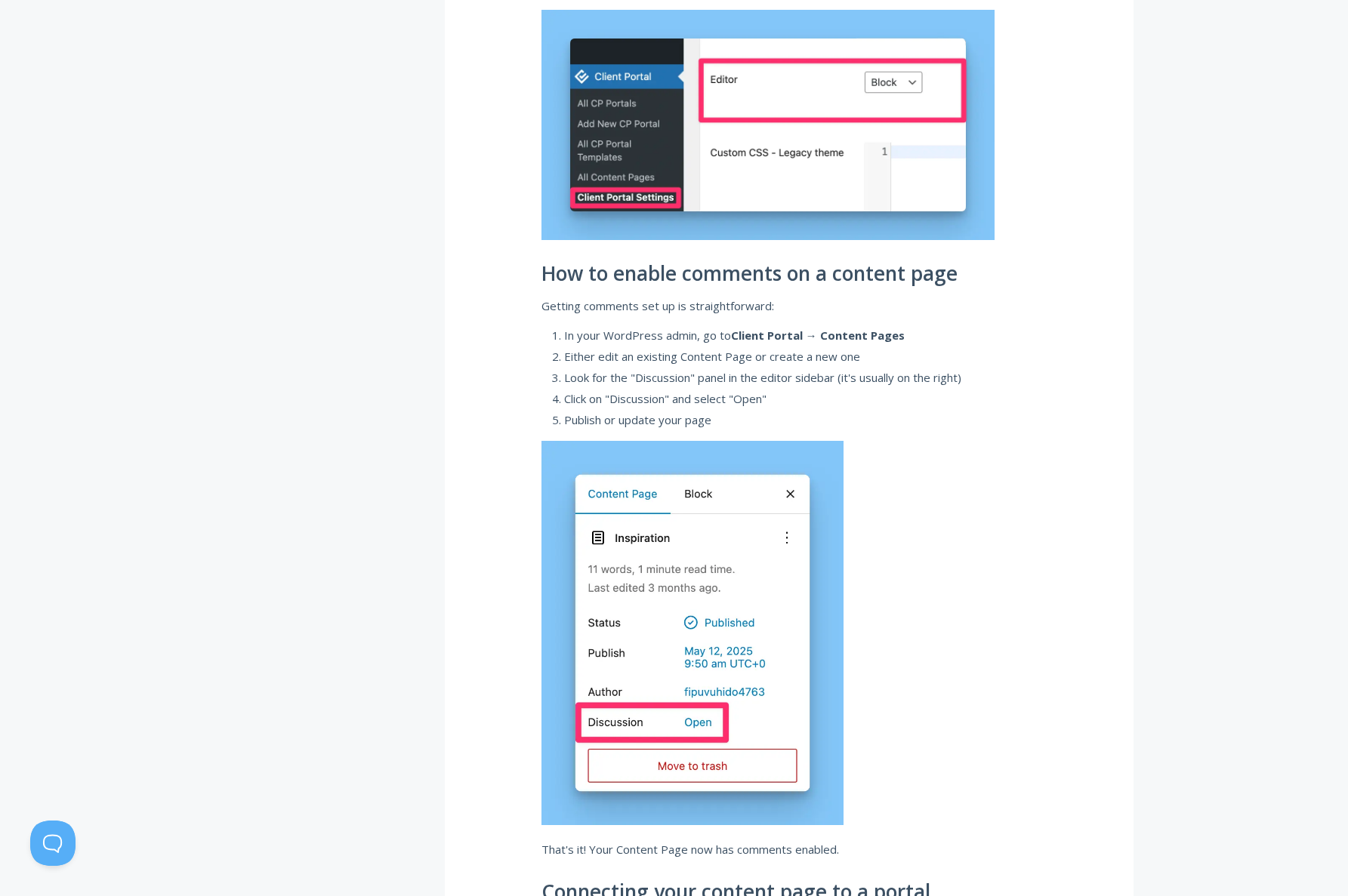
scroll to position [1271, 0]
